Goal: Use online tool/utility: Utilize a website feature to perform a specific function

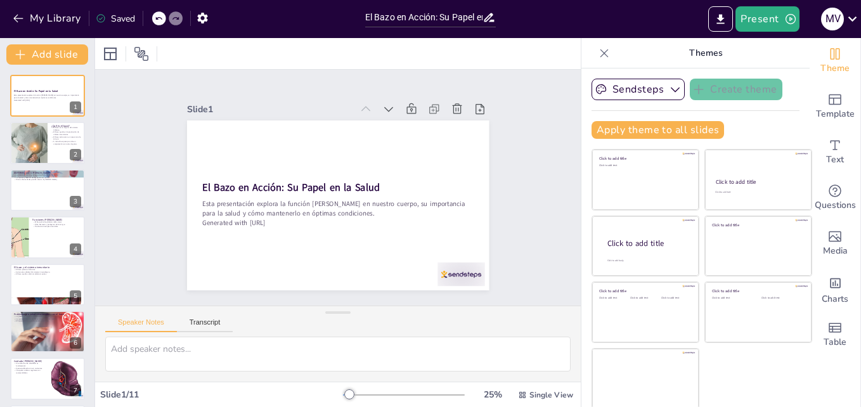
scroll to position [2, 0]
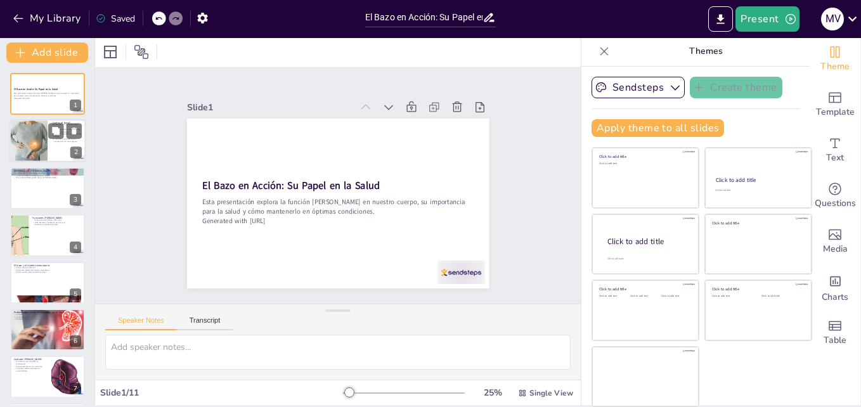
click at [39, 120] on div at bounding box center [28, 141] width 65 height 43
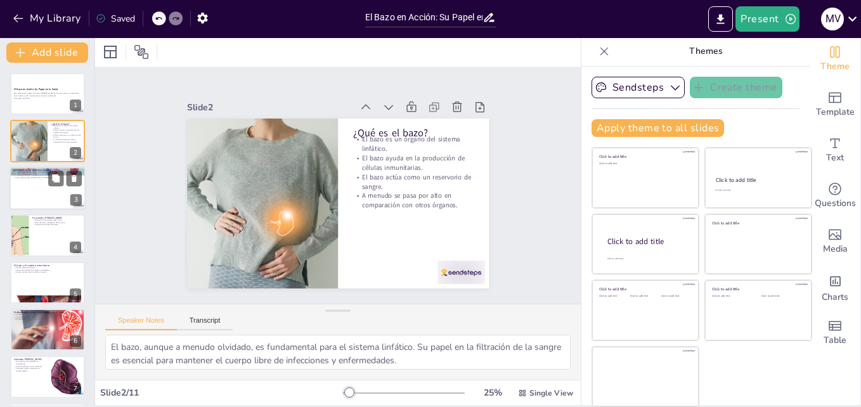
click at [42, 181] on div at bounding box center [48, 188] width 76 height 43
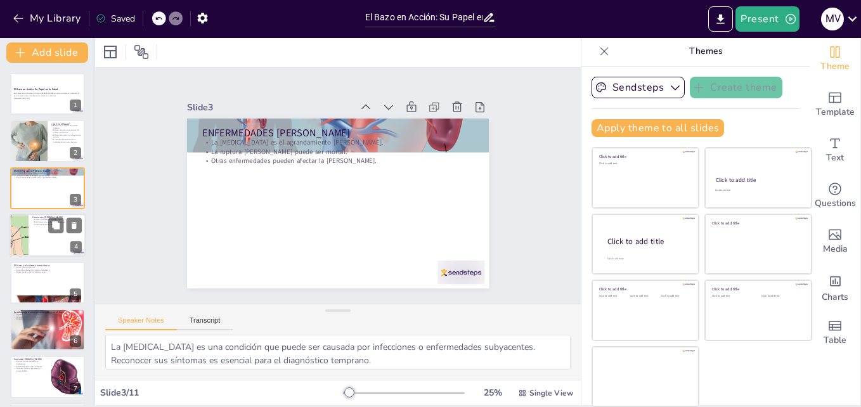
click at [43, 226] on div at bounding box center [48, 235] width 76 height 43
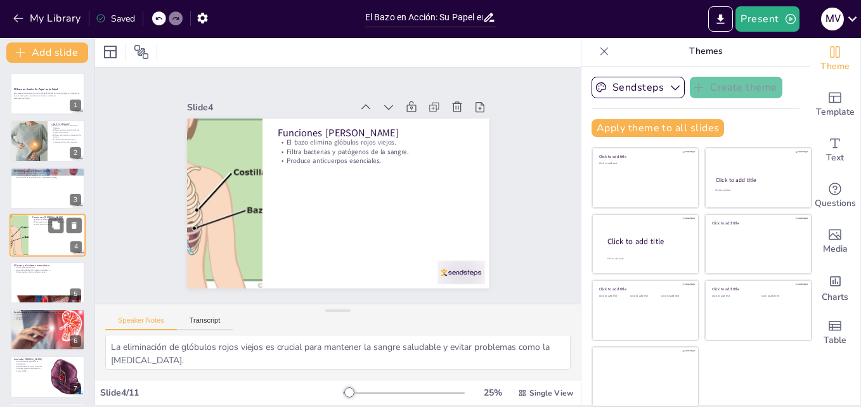
scroll to position [1, 0]
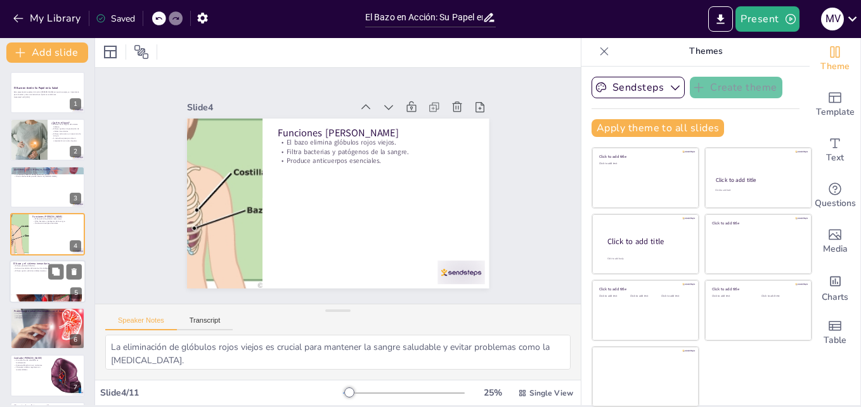
click at [34, 276] on div at bounding box center [48, 281] width 76 height 43
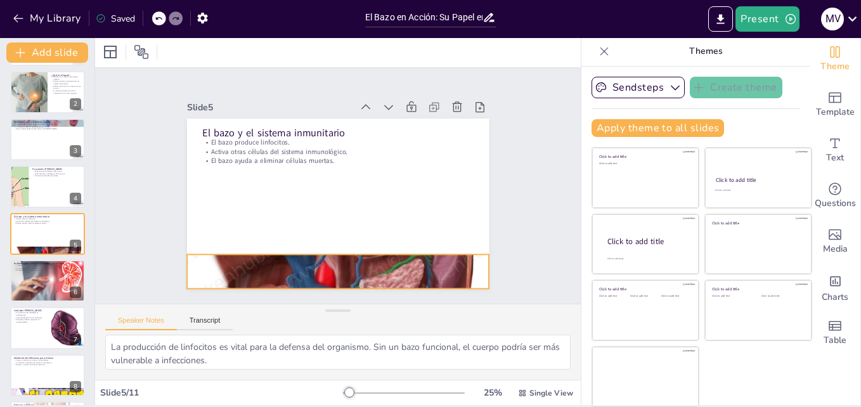
click at [278, 260] on div at bounding box center [338, 271] width 302 height 302
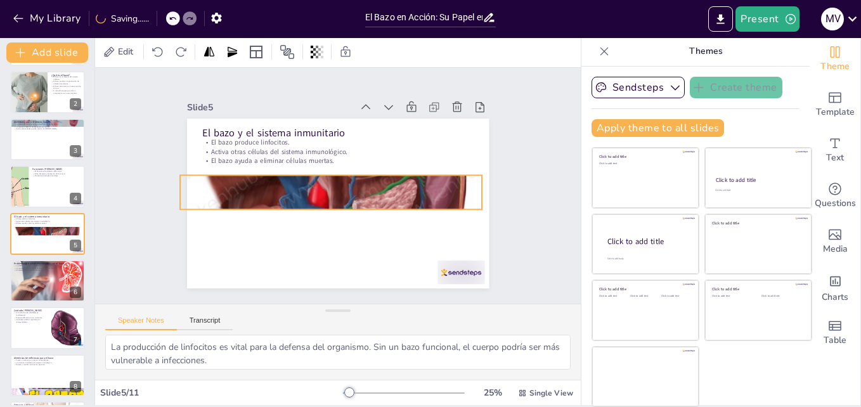
drag, startPoint x: 322, startPoint y: 250, endPoint x: 316, endPoint y: 169, distance: 81.4
click at [316, 169] on div at bounding box center [331, 192] width 302 height 302
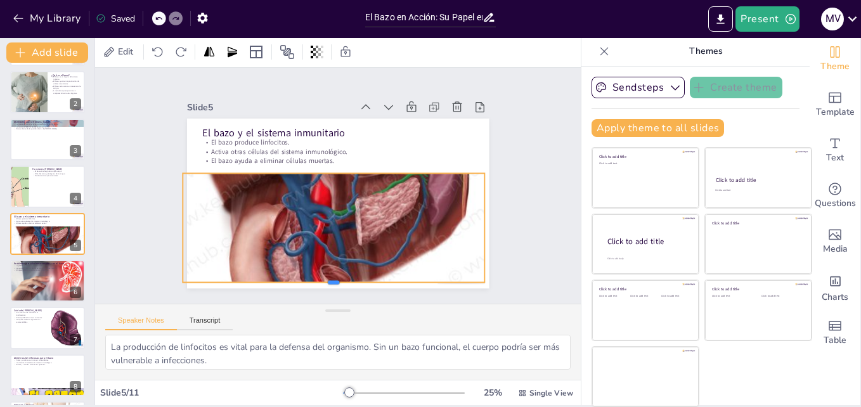
drag, startPoint x: 321, startPoint y: 204, endPoint x: 326, endPoint y: 279, distance: 75.0
click at [326, 282] on div at bounding box center [334, 287] width 302 height 10
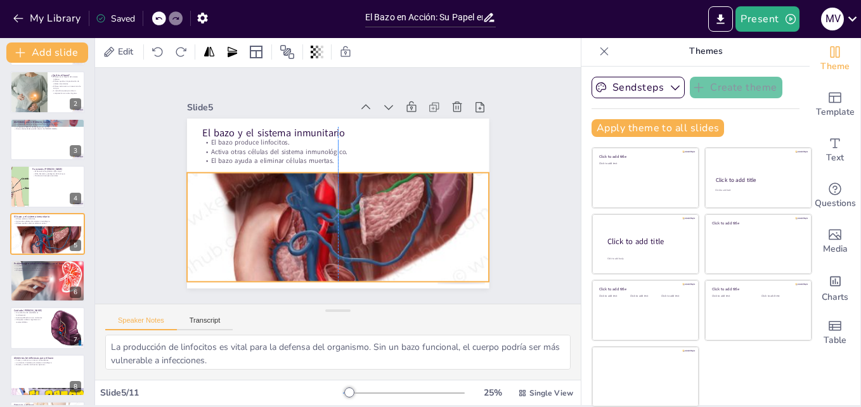
click at [323, 219] on div at bounding box center [338, 190] width 302 height 302
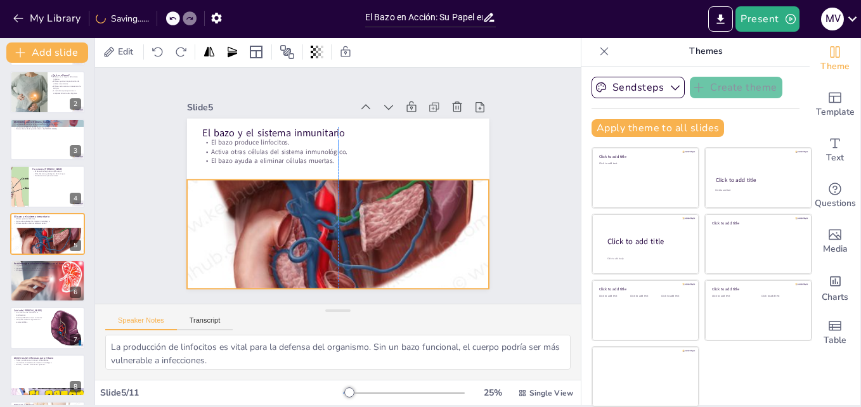
drag, startPoint x: 323, startPoint y: 223, endPoint x: 323, endPoint y: 230, distance: 7.0
click at [323, 230] on div at bounding box center [338, 197] width 302 height 302
click at [38, 142] on div at bounding box center [48, 139] width 76 height 43
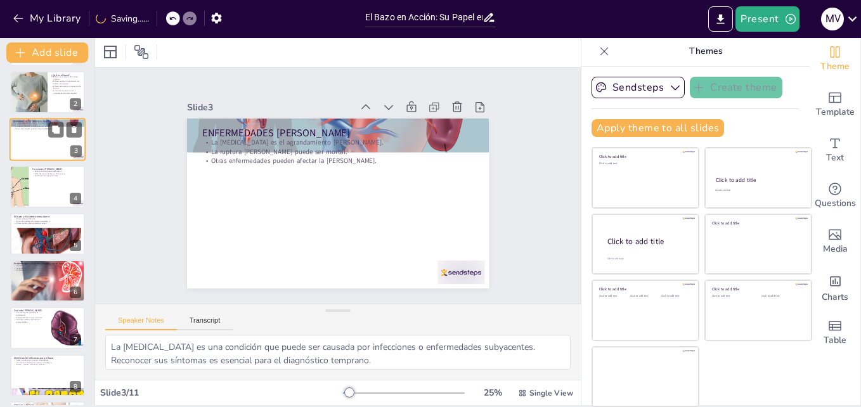
scroll to position [0, 0]
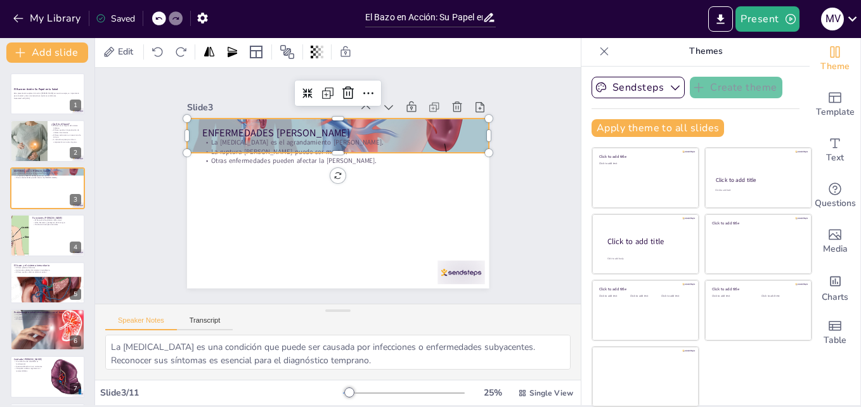
click at [425, 117] on div at bounding box center [338, 135] width 302 height 205
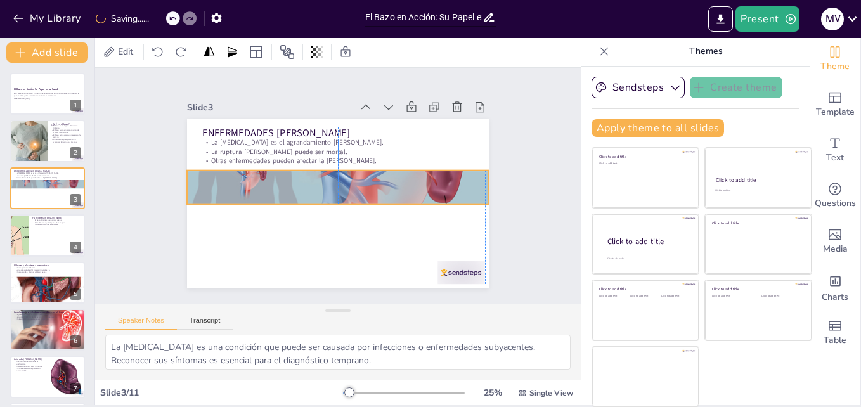
drag, startPoint x: 457, startPoint y: 115, endPoint x: 455, endPoint y: 168, distance: 52.7
click at [455, 168] on div at bounding box center [338, 187] width 302 height 205
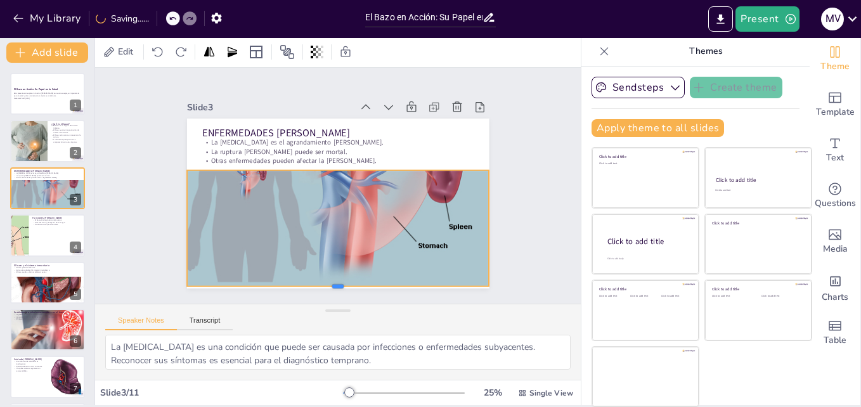
drag, startPoint x: 324, startPoint y: 204, endPoint x: 332, endPoint y: 284, distance: 80.9
click at [332, 286] on div at bounding box center [338, 291] width 302 height 10
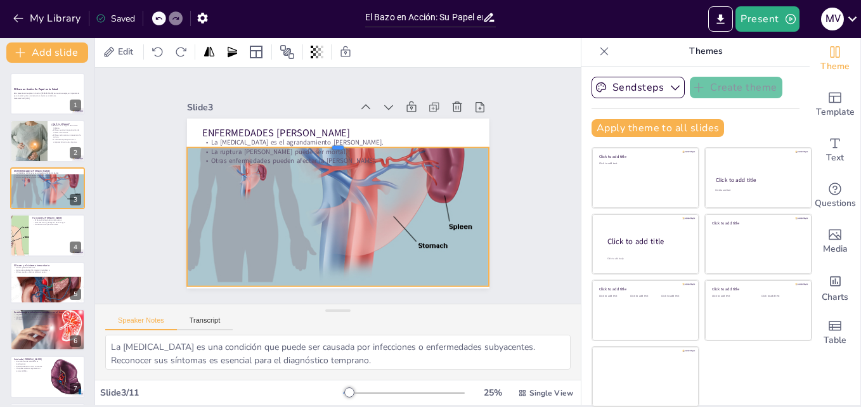
drag, startPoint x: 323, startPoint y: 165, endPoint x: 320, endPoint y: 141, distance: 24.2
click at [320, 141] on div at bounding box center [338, 143] width 302 height 10
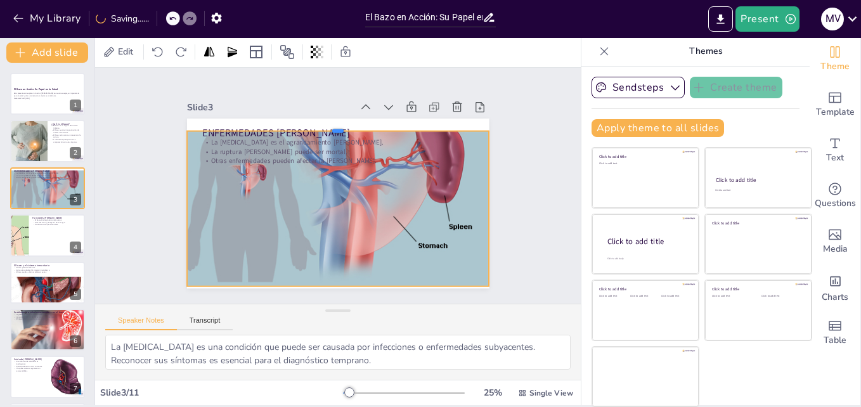
drag, startPoint x: 325, startPoint y: 139, endPoint x: 326, endPoint y: 122, distance: 17.1
click at [326, 122] on div at bounding box center [338, 126] width 302 height 10
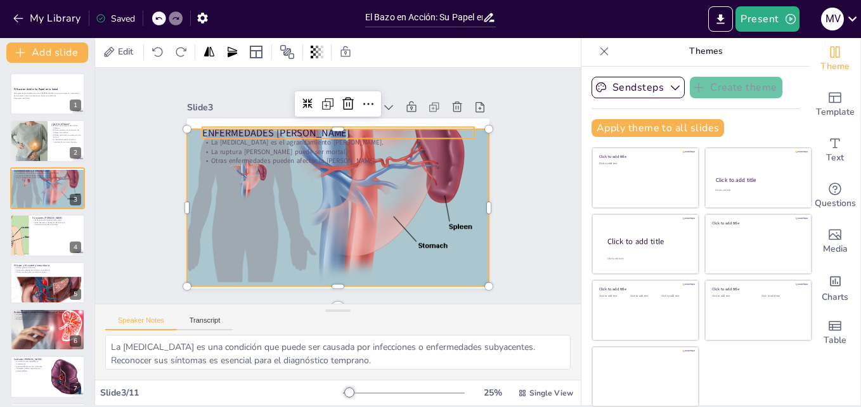
click at [323, 126] on p "ENFERMEDADES [PERSON_NAME]" at bounding box center [338, 133] width 272 height 14
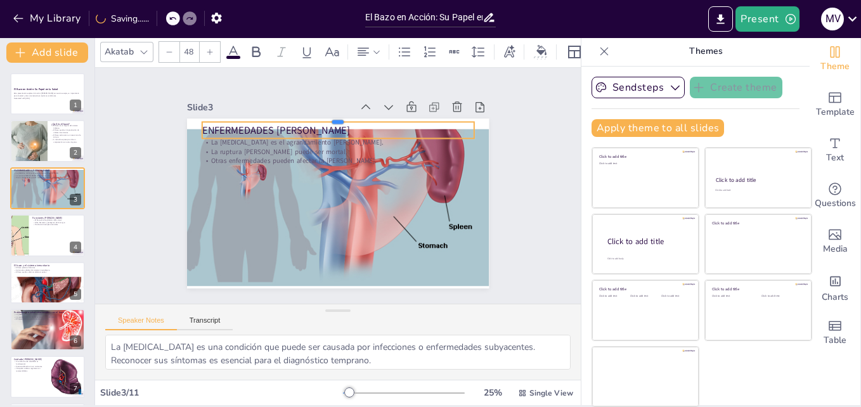
click at [321, 117] on div at bounding box center [338, 117] width 272 height 10
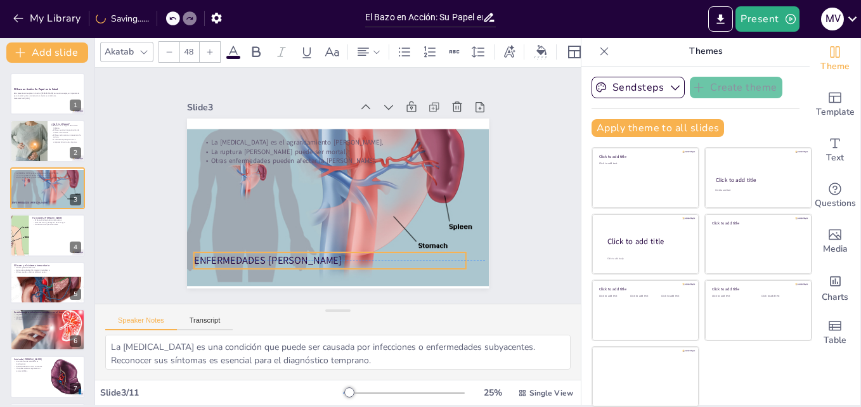
drag, startPoint x: 309, startPoint y: 117, endPoint x: 301, endPoint y: 242, distance: 125.2
click at [301, 252] on div "ENFERMEDADES [PERSON_NAME]" at bounding box center [330, 260] width 272 height 16
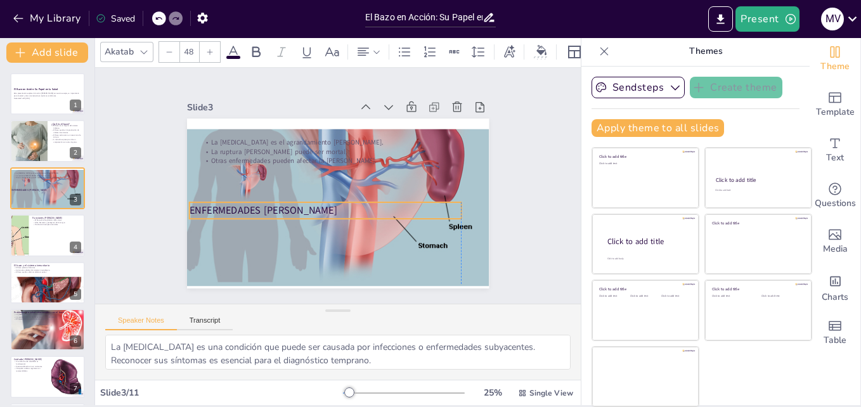
drag, startPoint x: 259, startPoint y: 250, endPoint x: 255, endPoint y: 199, distance: 50.9
click at [255, 204] on p "ENFERMEDADES [PERSON_NAME]" at bounding box center [326, 211] width 272 height 14
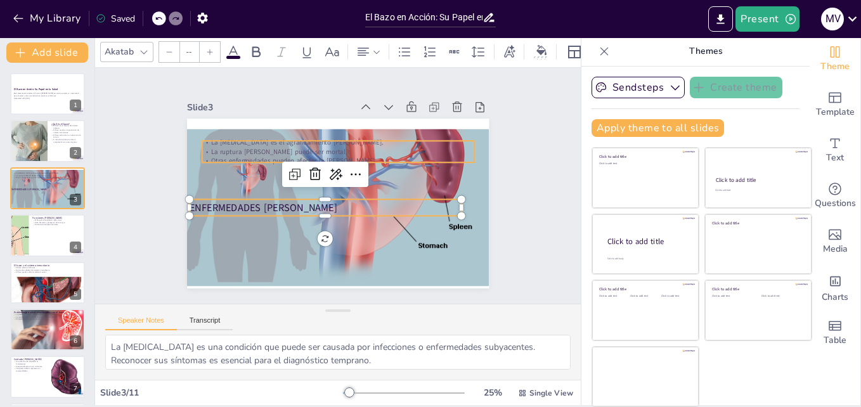
type input "32"
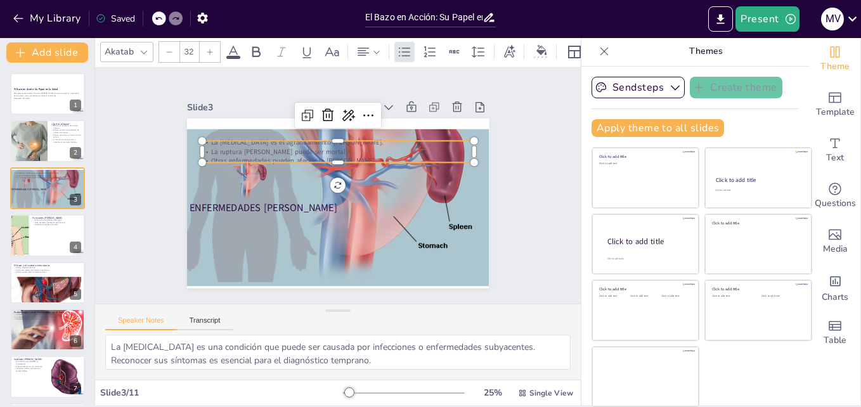
click at [252, 147] on p "La ruptura [PERSON_NAME] puede ser mortal." at bounding box center [338, 152] width 272 height 10
click at [221, 140] on p "La [MEDICAL_DATA] es el agrandamiento [PERSON_NAME]." at bounding box center [338, 142] width 272 height 10
click at [320, 169] on div at bounding box center [338, 174] width 272 height 10
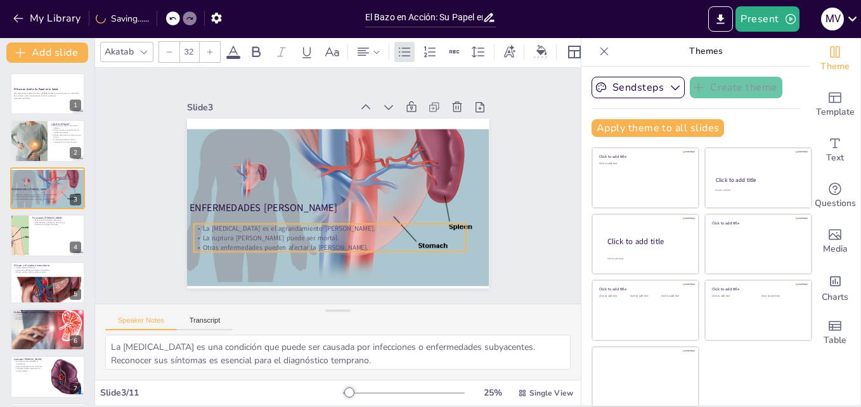
drag, startPoint x: 321, startPoint y: 142, endPoint x: 313, endPoint y: 226, distance: 84.1
click at [313, 226] on p "La [MEDICAL_DATA] es el agrandamiento [PERSON_NAME]." at bounding box center [330, 229] width 272 height 10
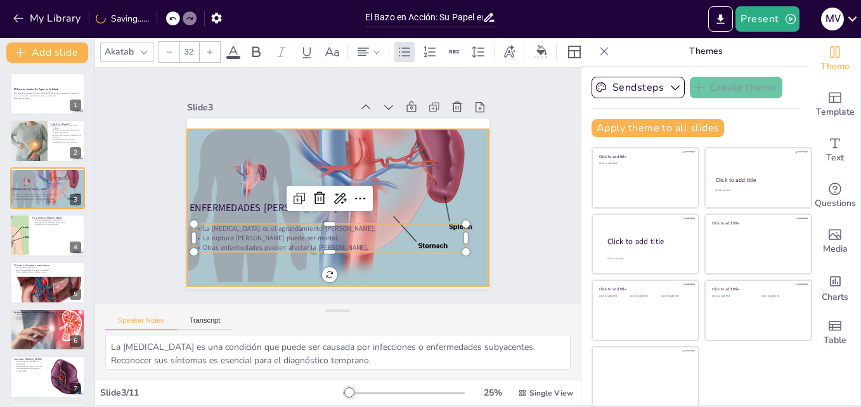
click at [329, 138] on div at bounding box center [338, 187] width 302 height 205
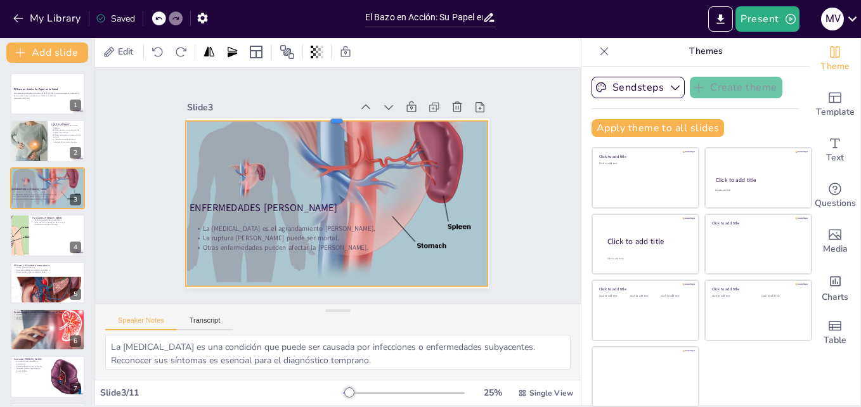
drag, startPoint x: 324, startPoint y: 124, endPoint x: 323, endPoint y: 115, distance: 8.3
click at [323, 115] on div at bounding box center [337, 116] width 302 height 10
click at [321, 280] on div at bounding box center [337, 187] width 302 height 205
click at [323, 280] on div at bounding box center [337, 187] width 302 height 205
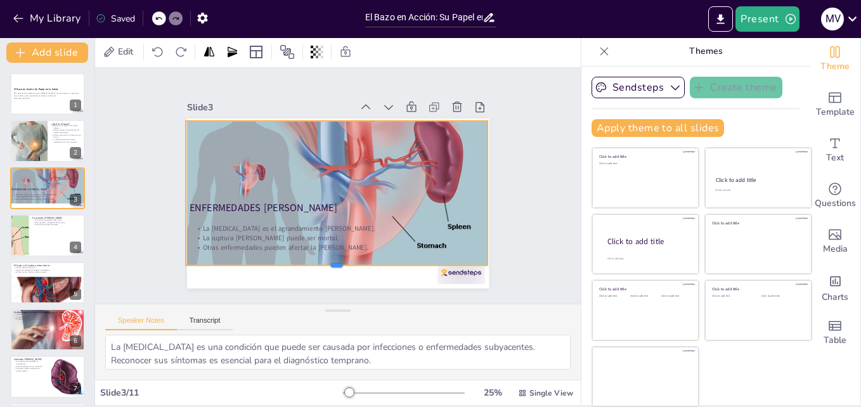
drag, startPoint x: 323, startPoint y: 282, endPoint x: 323, endPoint y: 260, distance: 22.2
click at [323, 265] on div at bounding box center [337, 270] width 302 height 10
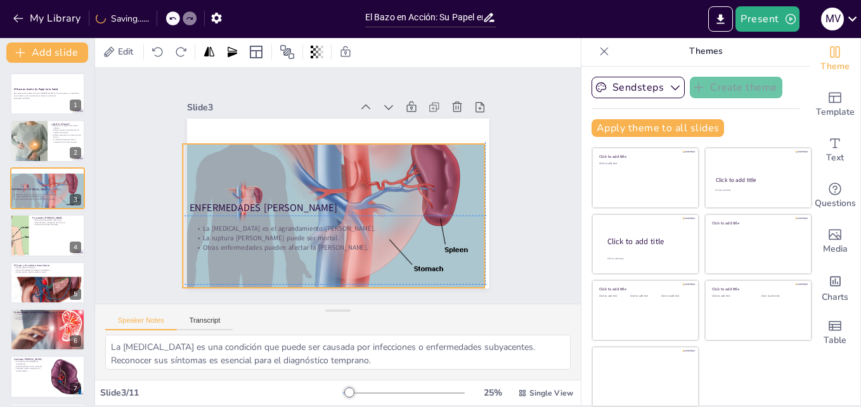
drag, startPoint x: 330, startPoint y: 168, endPoint x: 328, endPoint y: 184, distance: 16.7
click at [328, 186] on div at bounding box center [334, 210] width 302 height 205
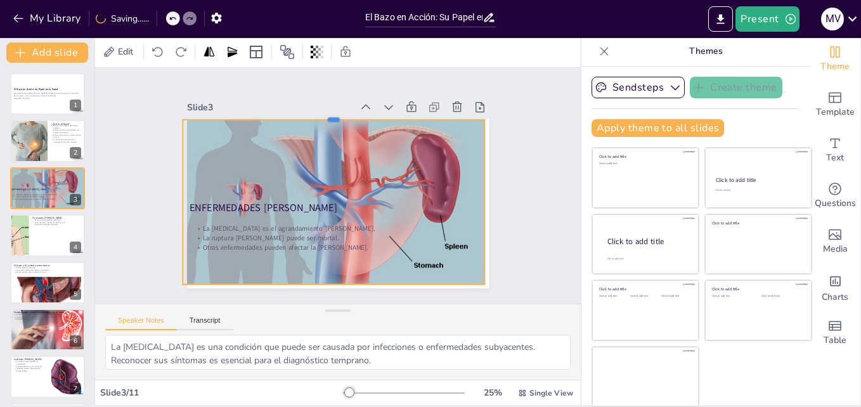
drag, startPoint x: 320, startPoint y: 134, endPoint x: 320, endPoint y: 113, distance: 20.9
click at [320, 113] on div at bounding box center [334, 115] width 302 height 10
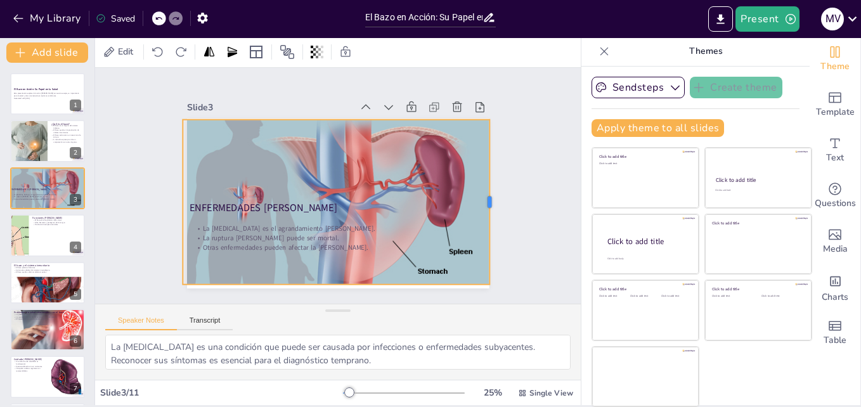
click at [490, 195] on div at bounding box center [495, 202] width 10 height 165
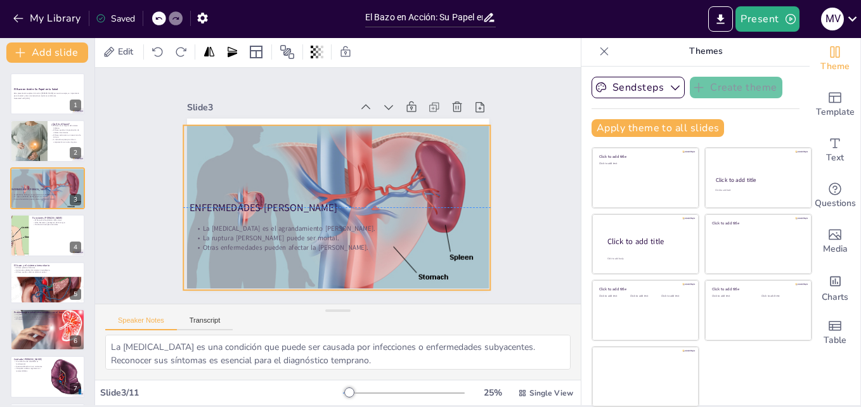
click at [323, 281] on div at bounding box center [336, 216] width 307 height 212
click at [320, 112] on div at bounding box center [336, 115] width 307 height 10
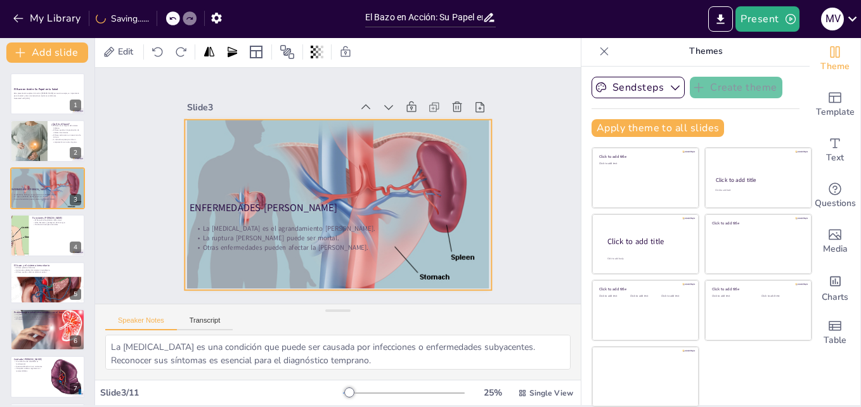
click at [344, 139] on div at bounding box center [337, 216] width 307 height 212
click at [34, 214] on div "Funciones [PERSON_NAME] El bazo elimina glóbulos rojos viejos. Filtra bacterias…" at bounding box center [48, 235] width 76 height 43
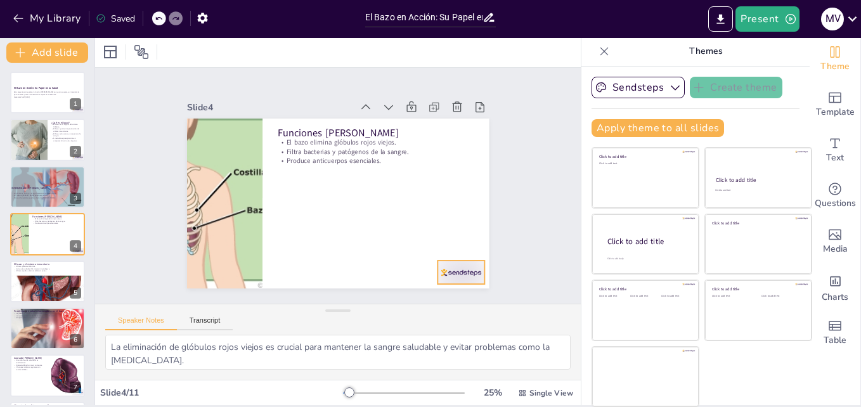
click at [445, 270] on div at bounding box center [460, 272] width 47 height 23
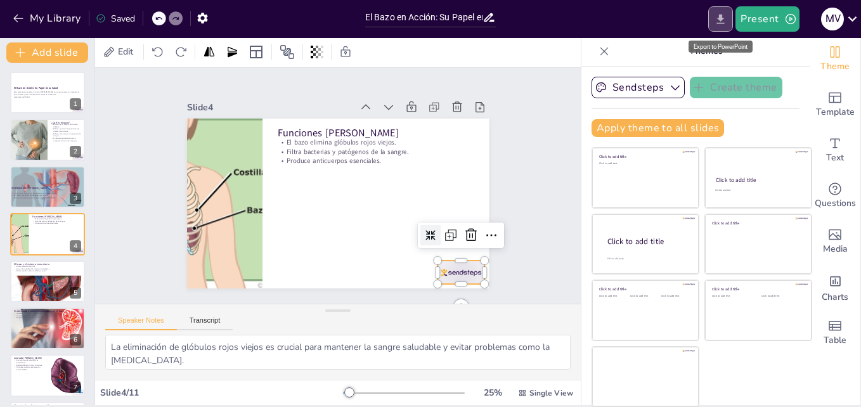
click at [721, 13] on icon "Export to PowerPoint" at bounding box center [720, 19] width 13 height 13
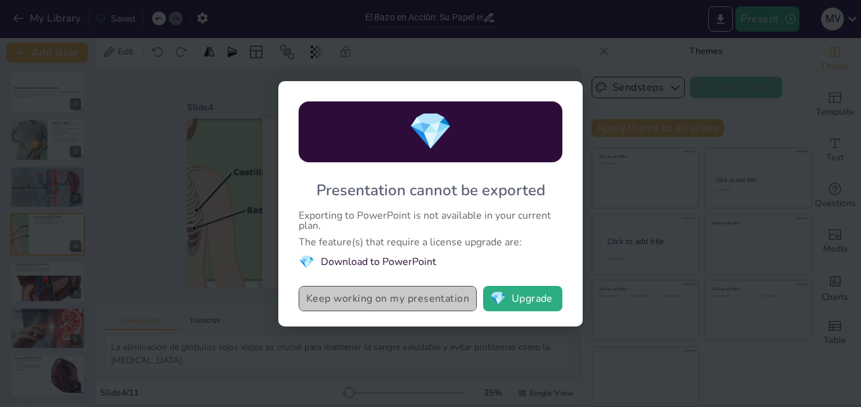
click at [402, 306] on button "Keep working on my presentation" at bounding box center [388, 298] width 178 height 25
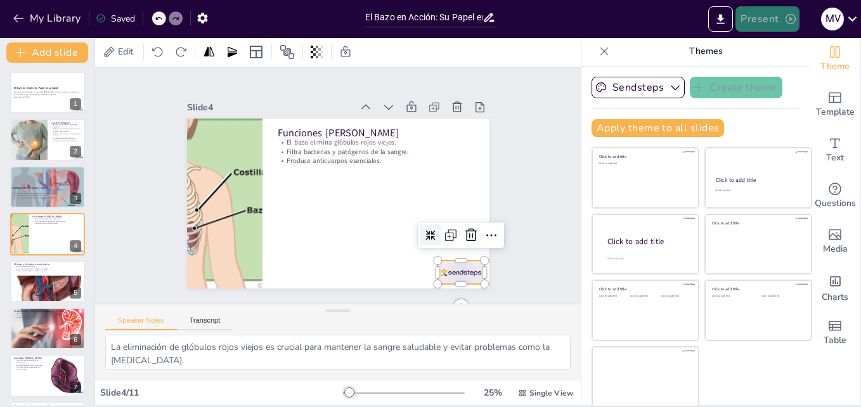
click at [766, 15] on button "Present" at bounding box center [766, 18] width 63 height 25
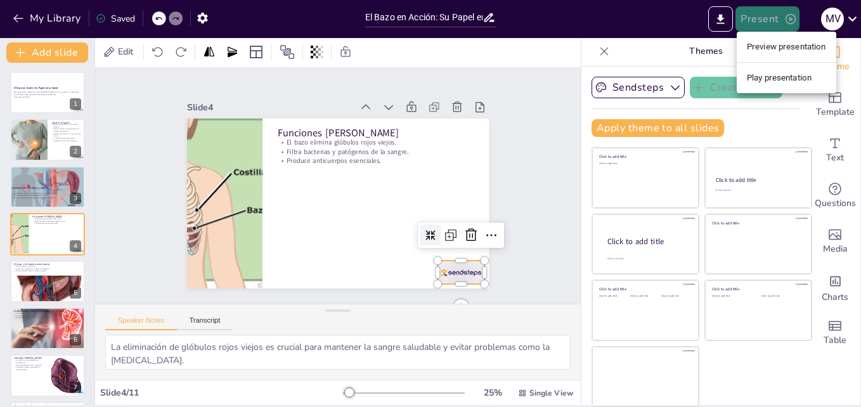
click at [766, 15] on div at bounding box center [430, 203] width 861 height 407
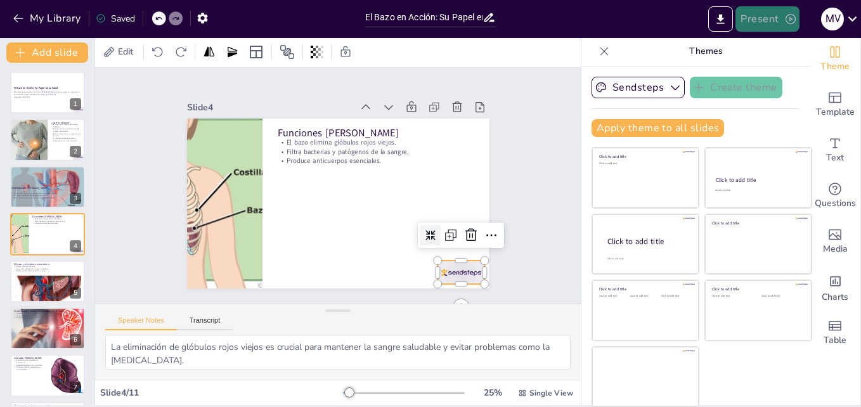
click at [766, 15] on button "Present" at bounding box center [766, 18] width 63 height 25
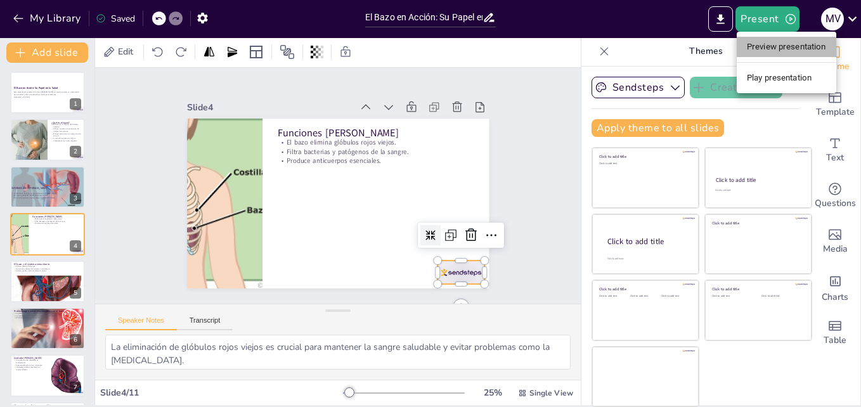
click at [755, 50] on li "Preview presentation" at bounding box center [787, 47] width 100 height 20
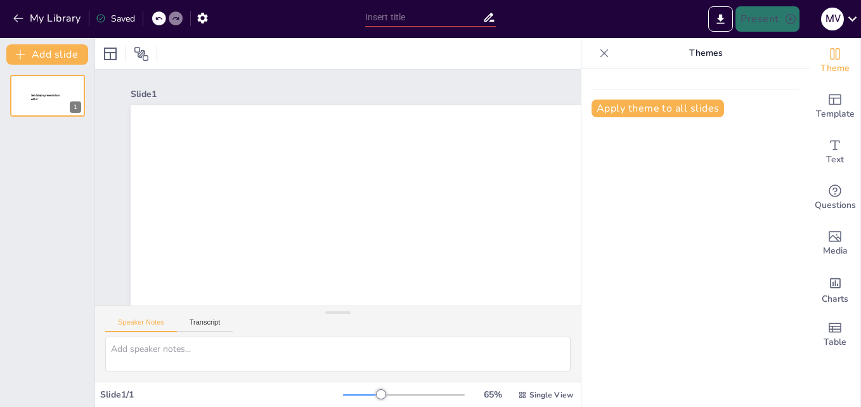
type input "El Bazo en Acción: Su Papel en la Salud"
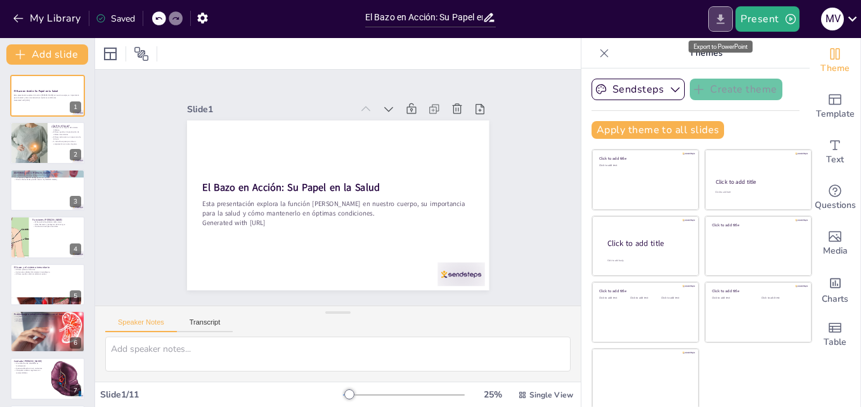
click at [718, 13] on icon "Export to PowerPoint" at bounding box center [720, 19] width 13 height 13
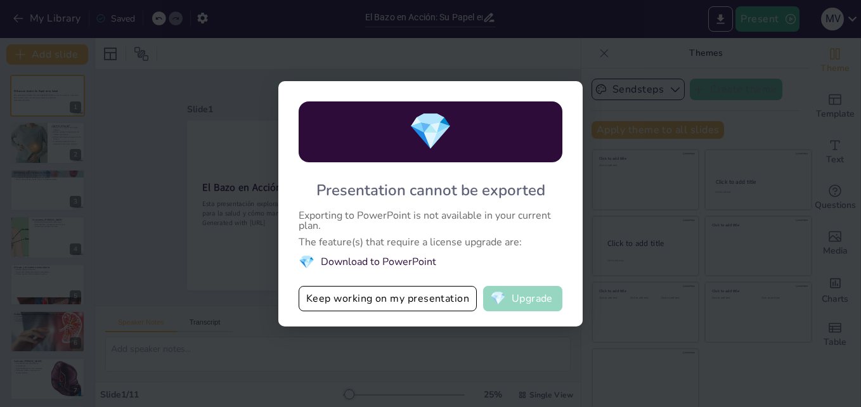
click at [533, 295] on button "💎 Upgrade" at bounding box center [522, 298] width 79 height 25
